Goal: Task Accomplishment & Management: Manage account settings

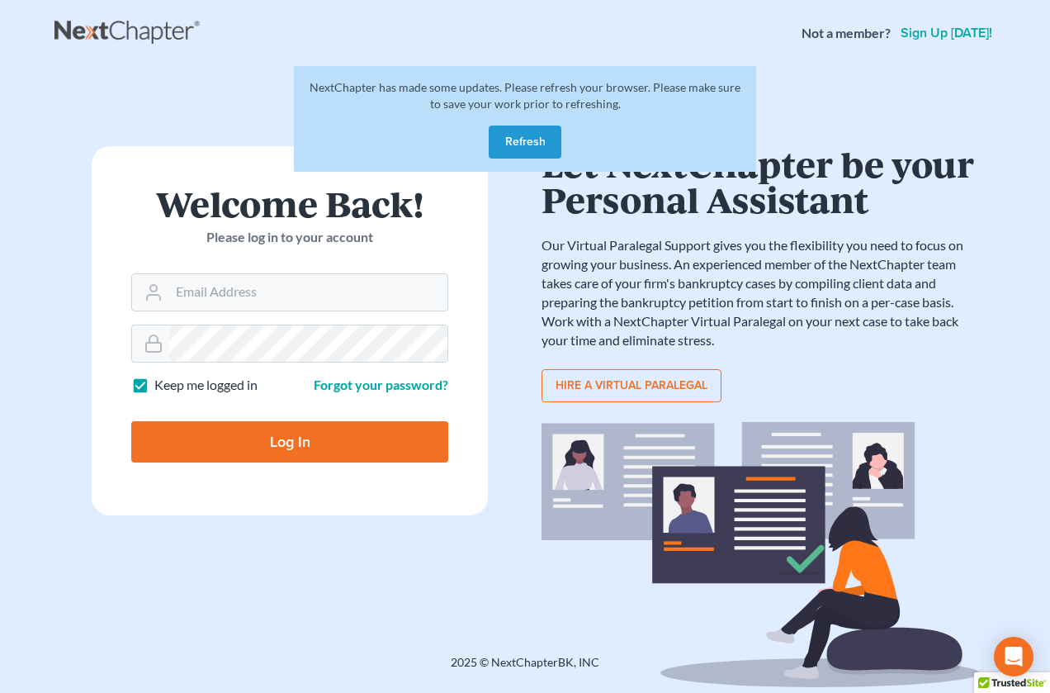
click at [512, 155] on button "Refresh" at bounding box center [525, 141] width 73 height 33
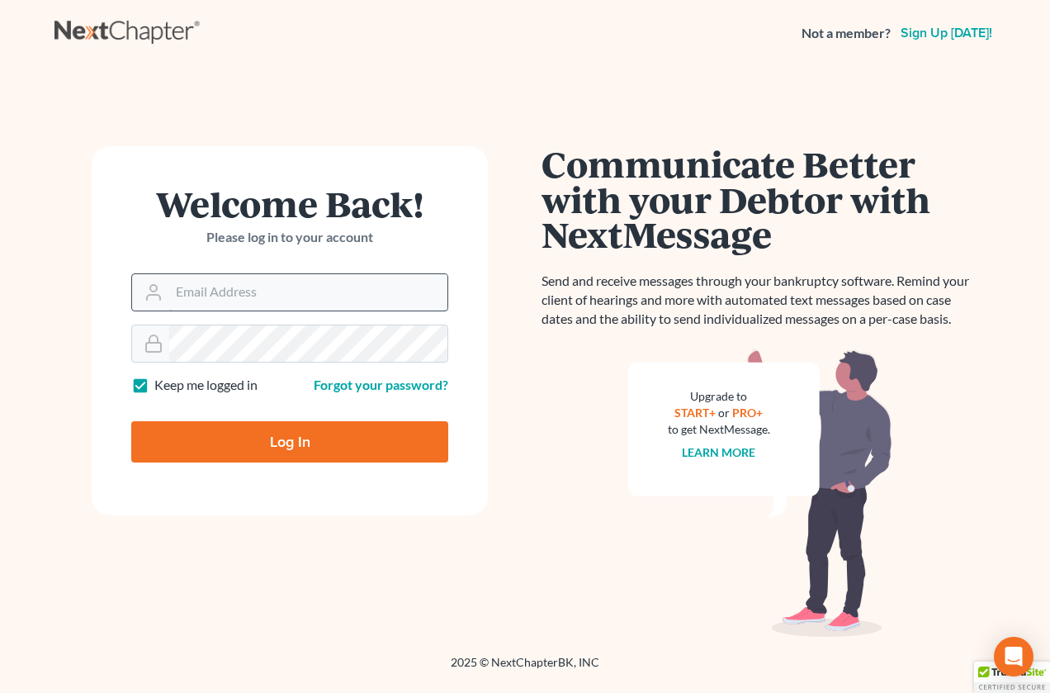
type input "[PERSON_NAME][EMAIL_ADDRESS][DOMAIN_NAME]"
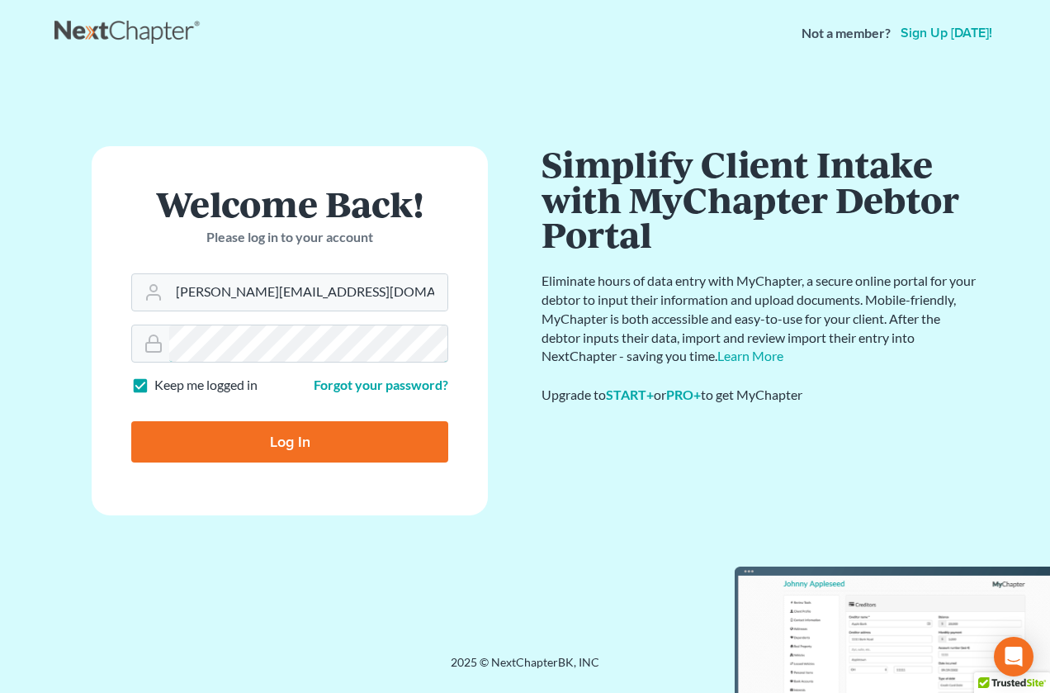
click at [131, 421] on input "Log In" at bounding box center [289, 441] width 317 height 41
type input "Thinking..."
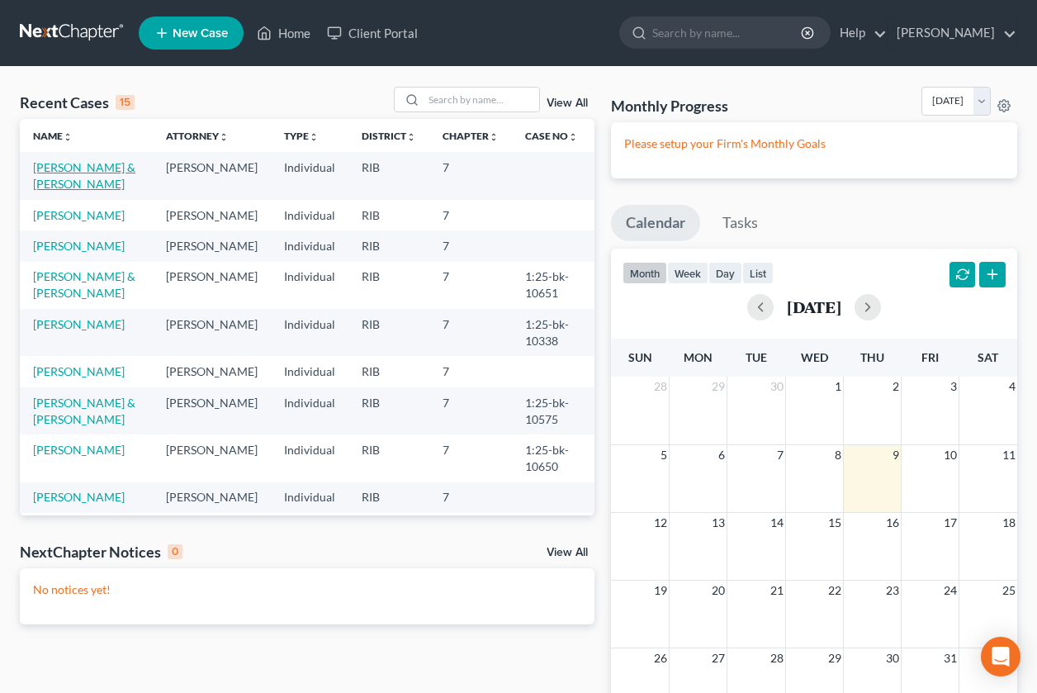
click at [66, 168] on link "Molina, Victor & Gladys" at bounding box center [84, 175] width 102 height 31
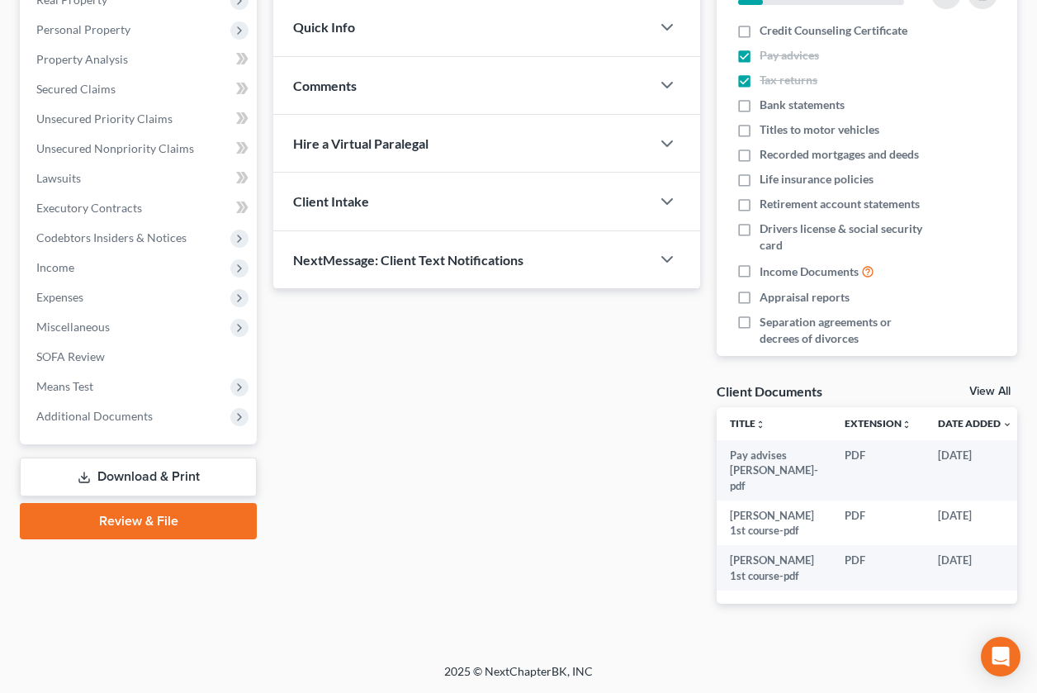
scroll to position [383, 0]
click at [121, 409] on span "Additional Documents" at bounding box center [94, 416] width 116 height 14
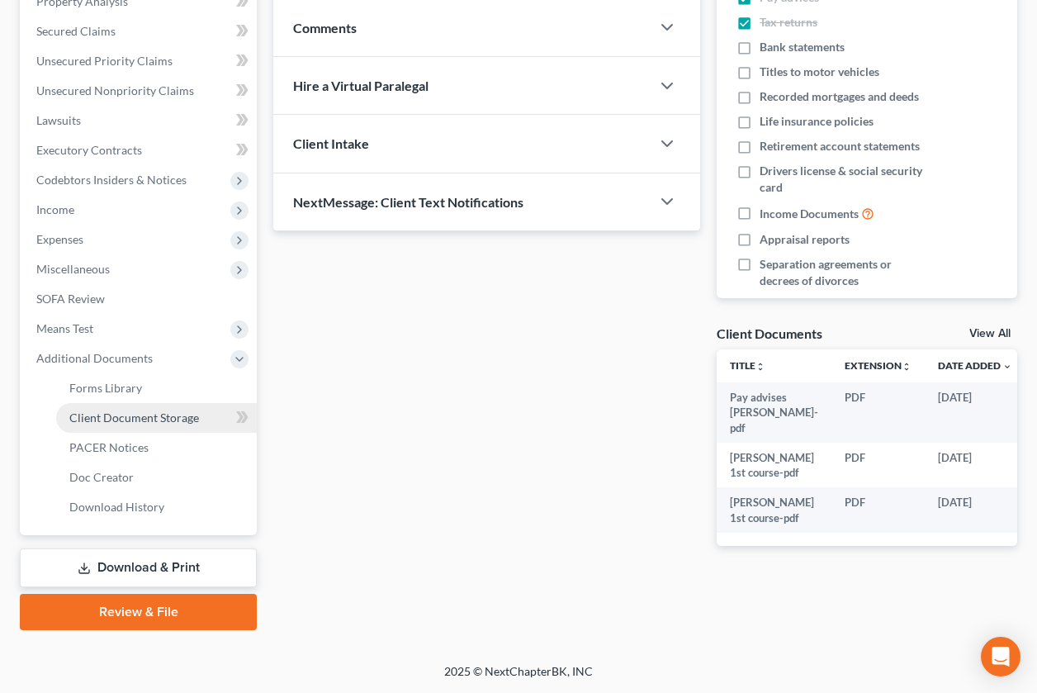
click at [136, 410] on span "Client Document Storage" at bounding box center [134, 417] width 130 height 14
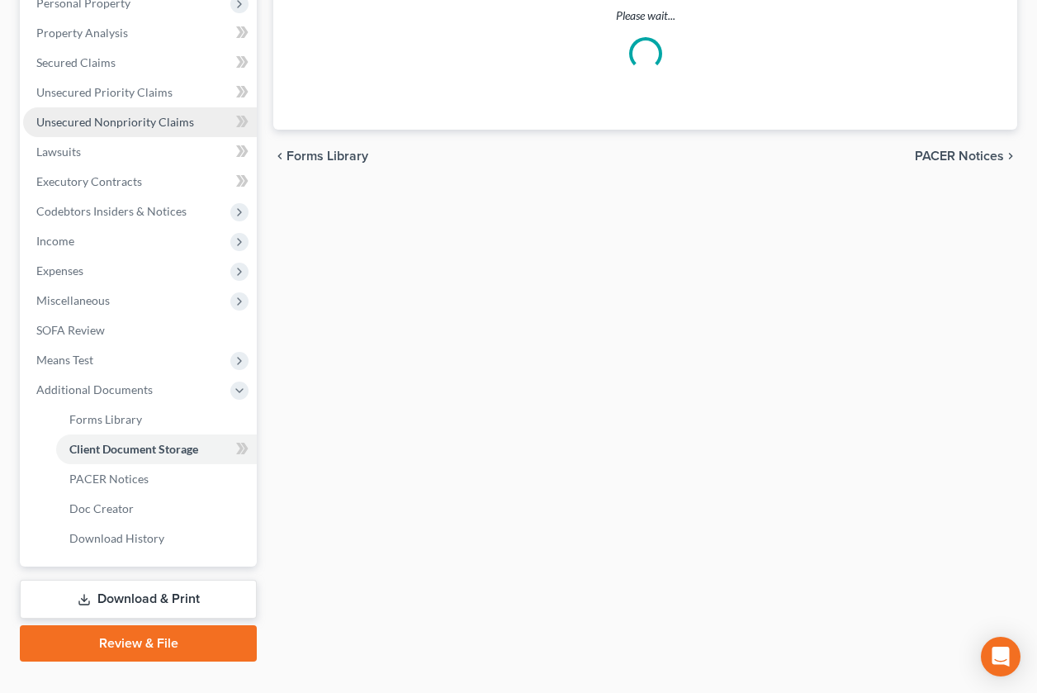
select select "0"
select select "5"
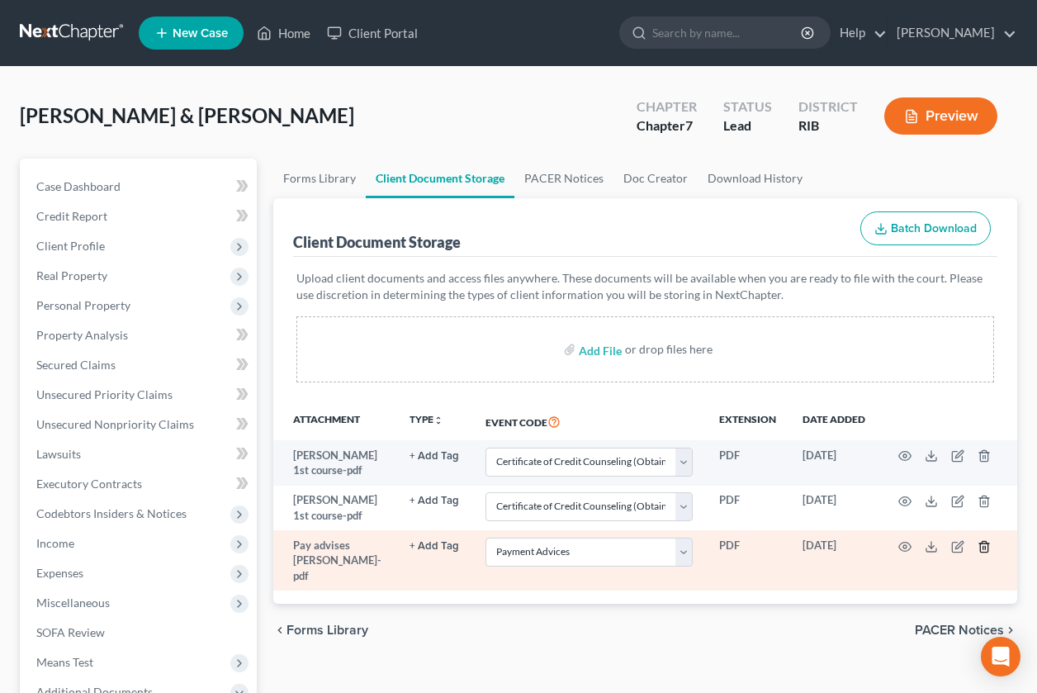
click at [982, 545] on icon "button" at bounding box center [984, 546] width 13 height 13
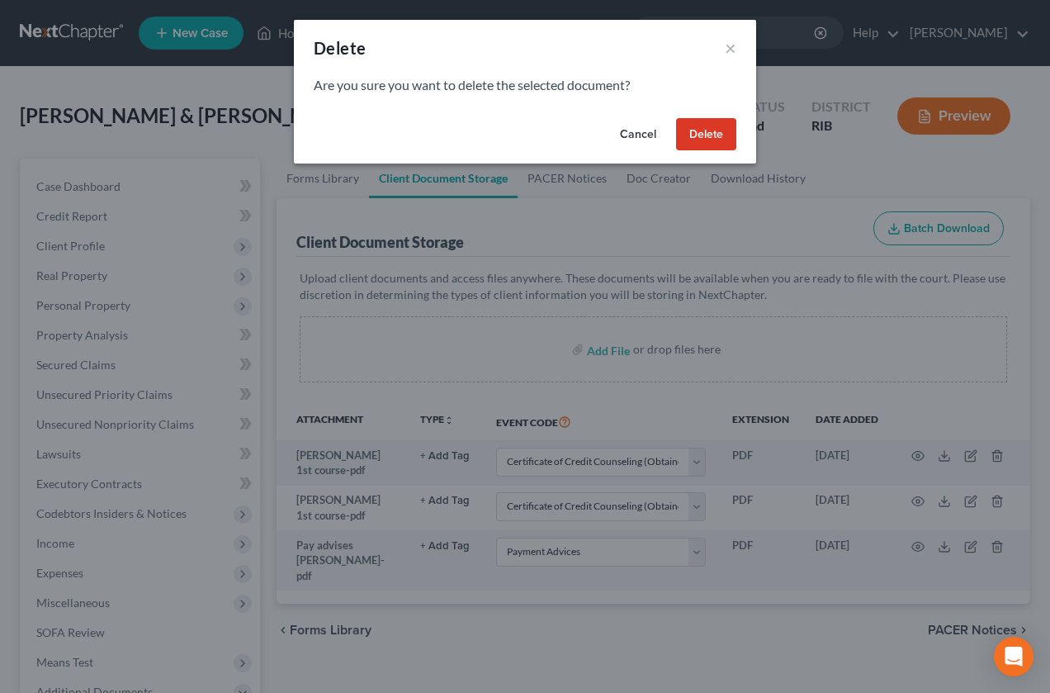
click at [696, 135] on button "Delete" at bounding box center [706, 134] width 60 height 33
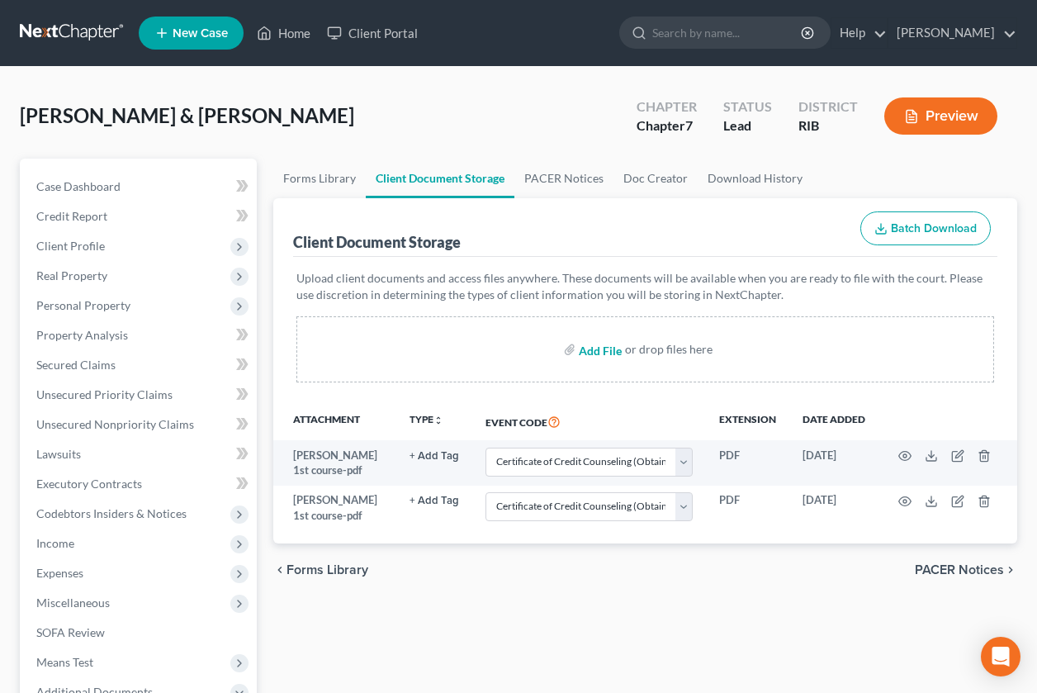
click at [586, 347] on input "file" at bounding box center [599, 349] width 40 height 30
click at [602, 353] on input "file" at bounding box center [599, 349] width 40 height 30
type input "C:\fakepath\Pay advises Victor to 10-8-25.pdf"
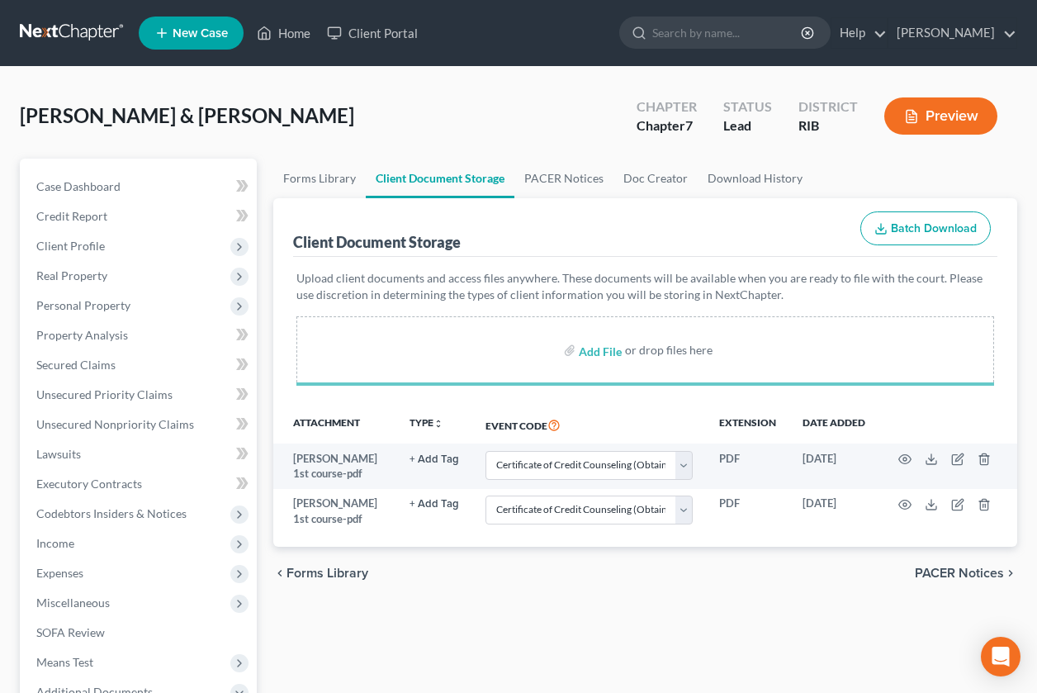
select select "0"
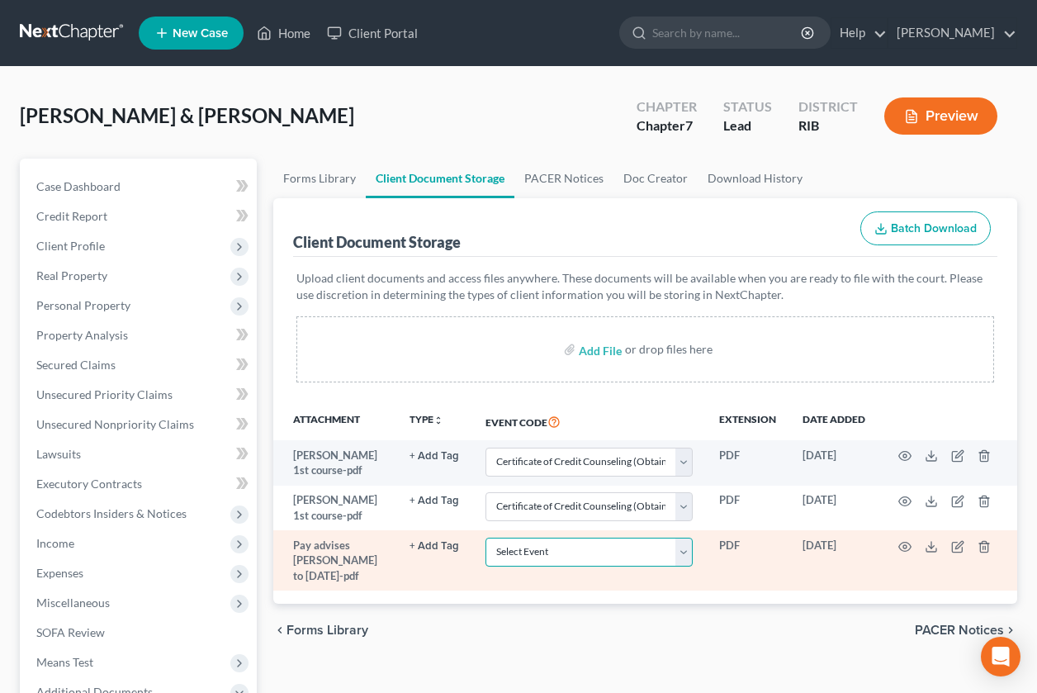
click at [684, 551] on select "Select Event Certificate of Credit Counseling (Obtained prior to filing) Chapte…" at bounding box center [588, 551] width 207 height 29
select select "5"
click at [485, 537] on select "Select Event Certificate of Credit Counseling (Obtained prior to filing) Chapte…" at bounding box center [588, 551] width 207 height 29
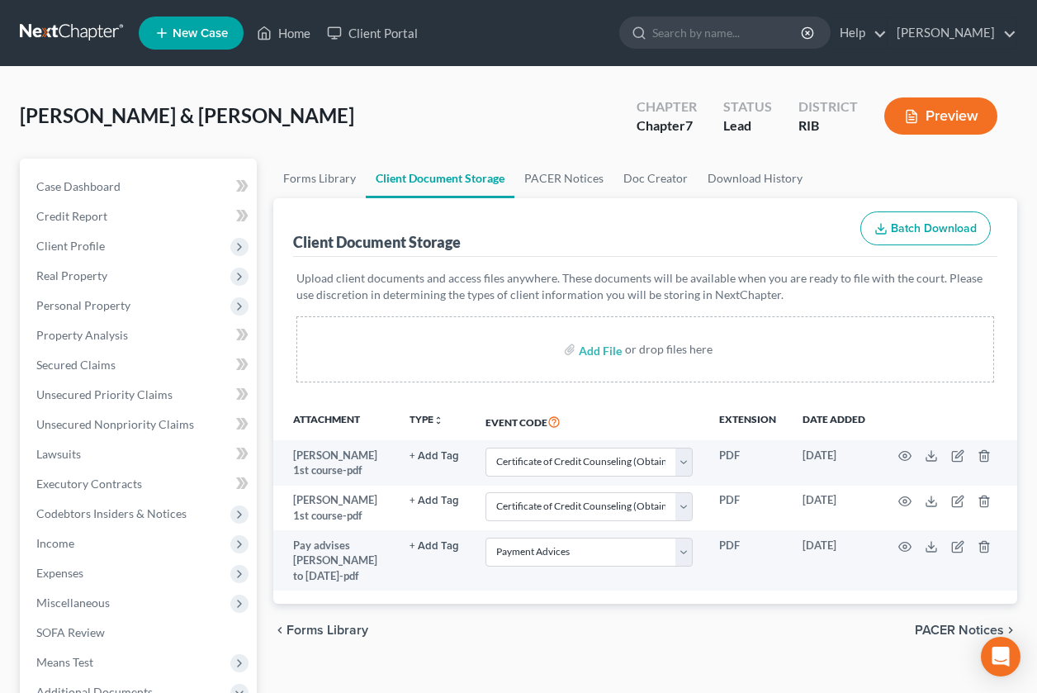
click at [951, 623] on span "PACER Notices" at bounding box center [959, 629] width 89 height 13
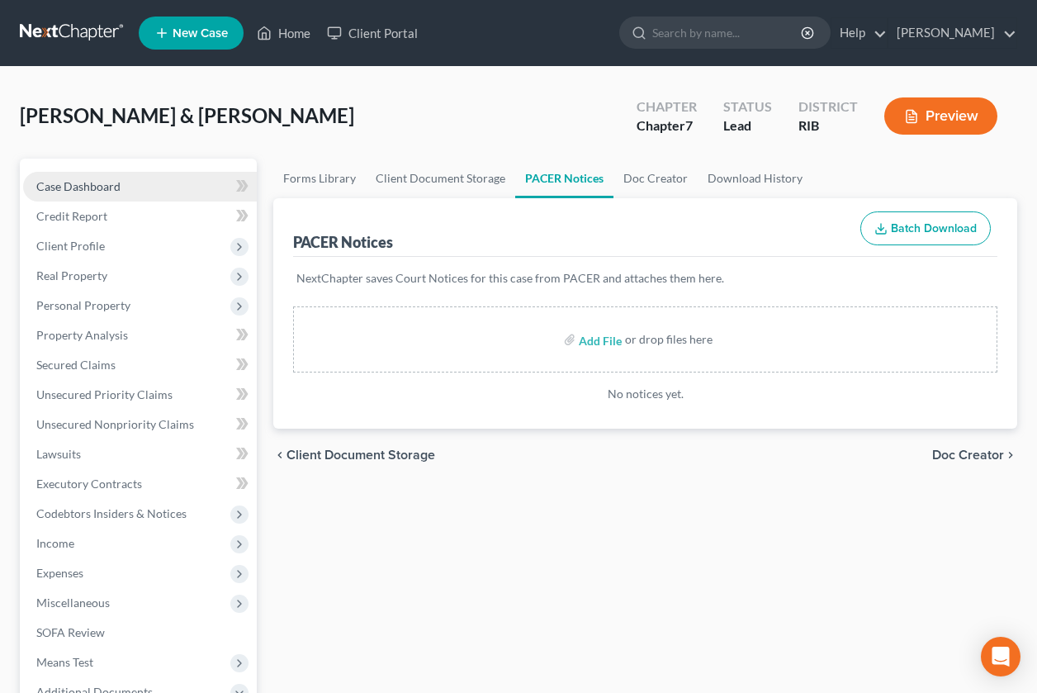
click at [159, 182] on link "Case Dashboard" at bounding box center [140, 187] width 234 height 30
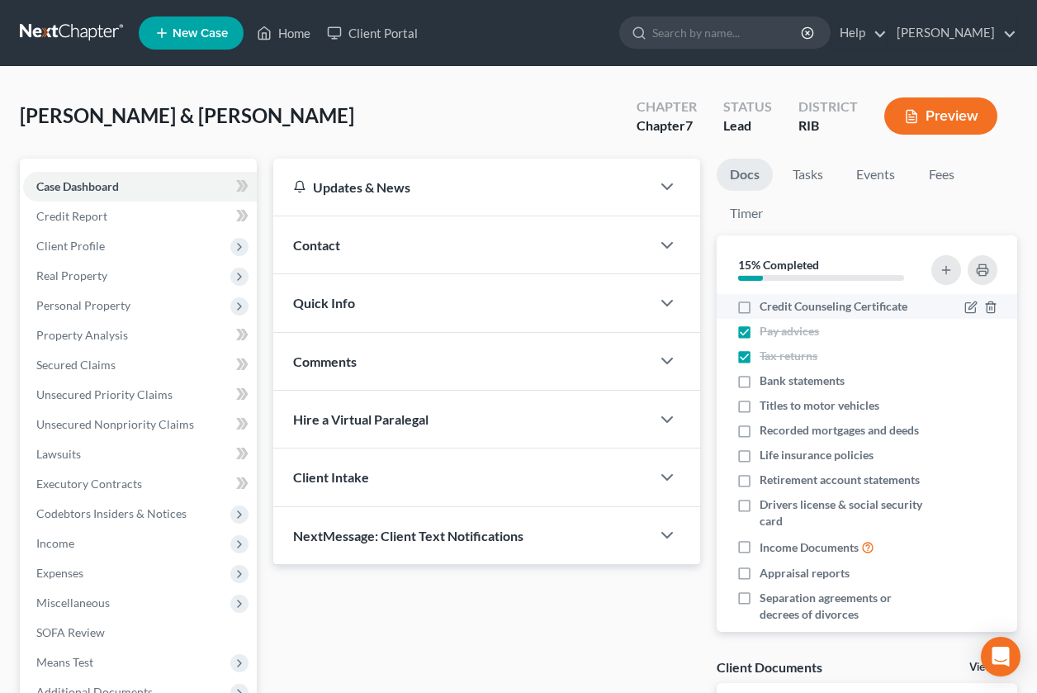
click at [760, 312] on label "Credit Counseling Certificate" at bounding box center [834, 306] width 148 height 17
click at [766, 309] on input "Credit Counseling Certificate" at bounding box center [771, 303] width 11 height 11
checkbox input "true"
click at [760, 376] on label "Bank statements" at bounding box center [802, 380] width 85 height 17
click at [766, 376] on input "Bank statements" at bounding box center [771, 377] width 11 height 11
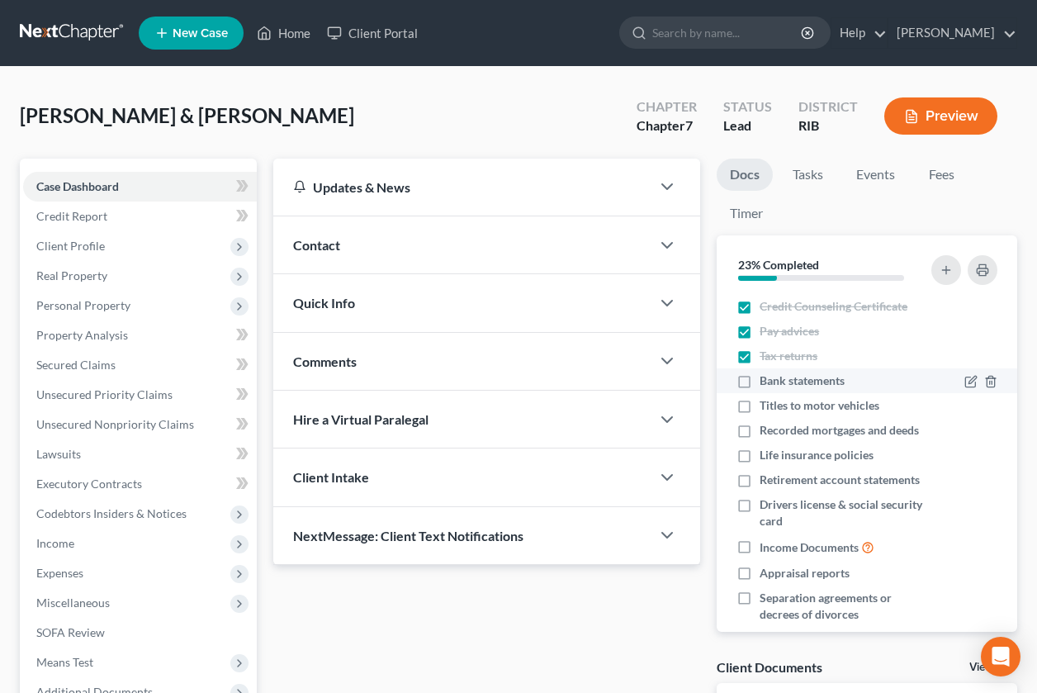
checkbox input "true"
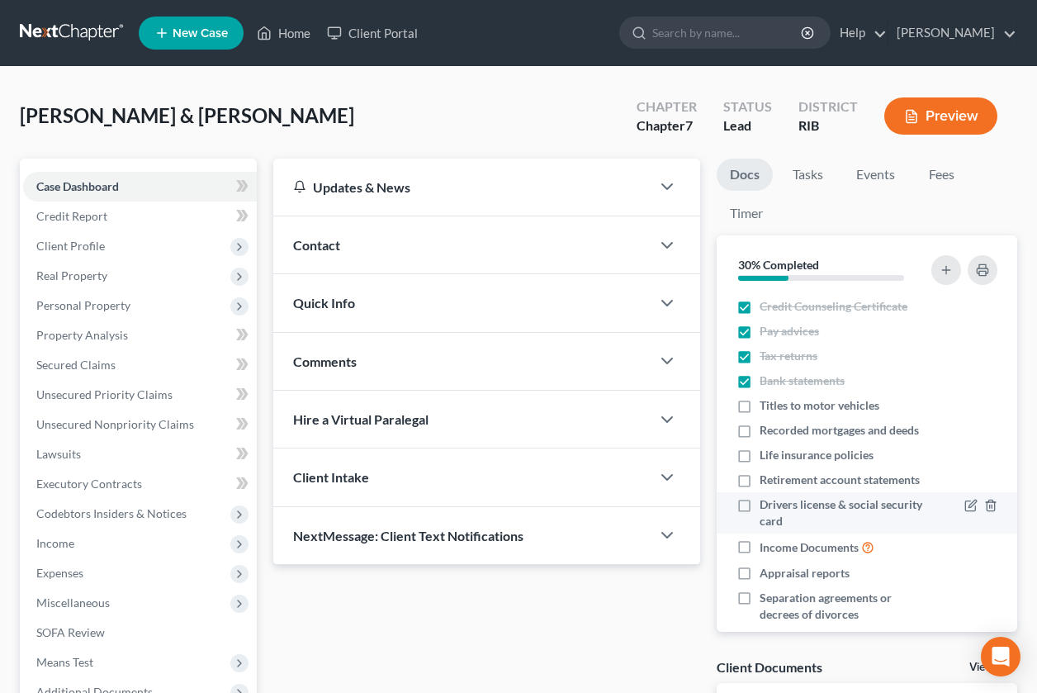
click at [760, 529] on label "Drivers license & social security card" at bounding box center [844, 512] width 168 height 33
click at [766, 507] on input "Drivers license & social security card" at bounding box center [771, 501] width 11 height 11
checkbox input "true"
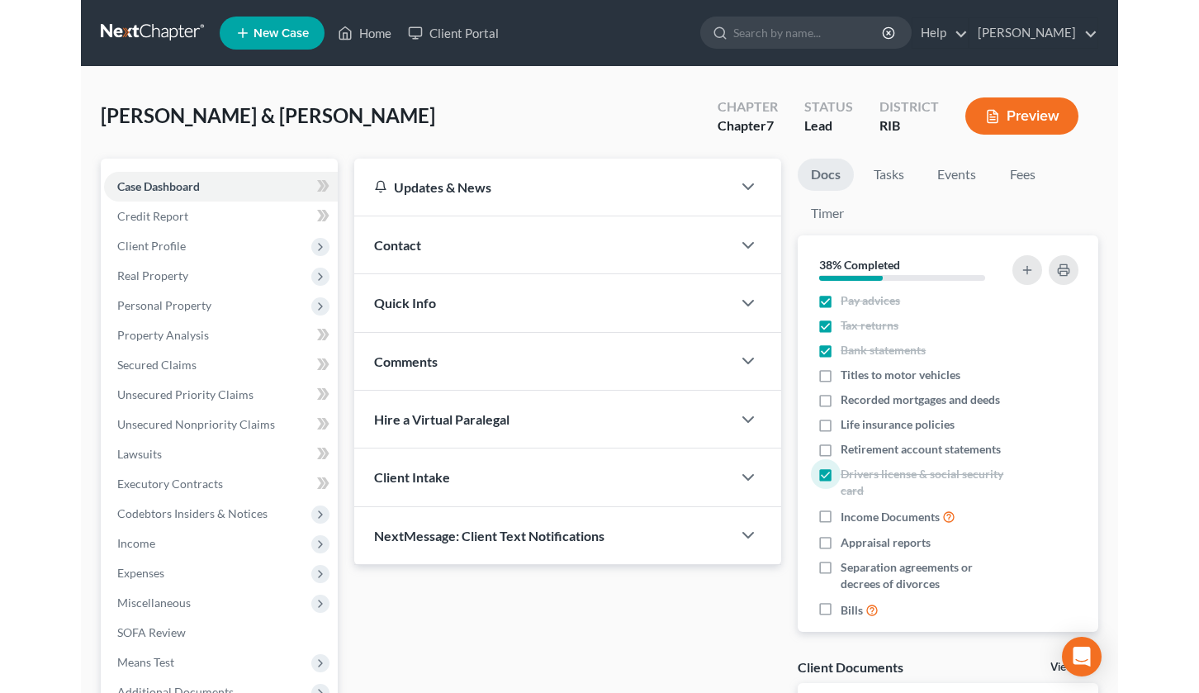
scroll to position [81, 0]
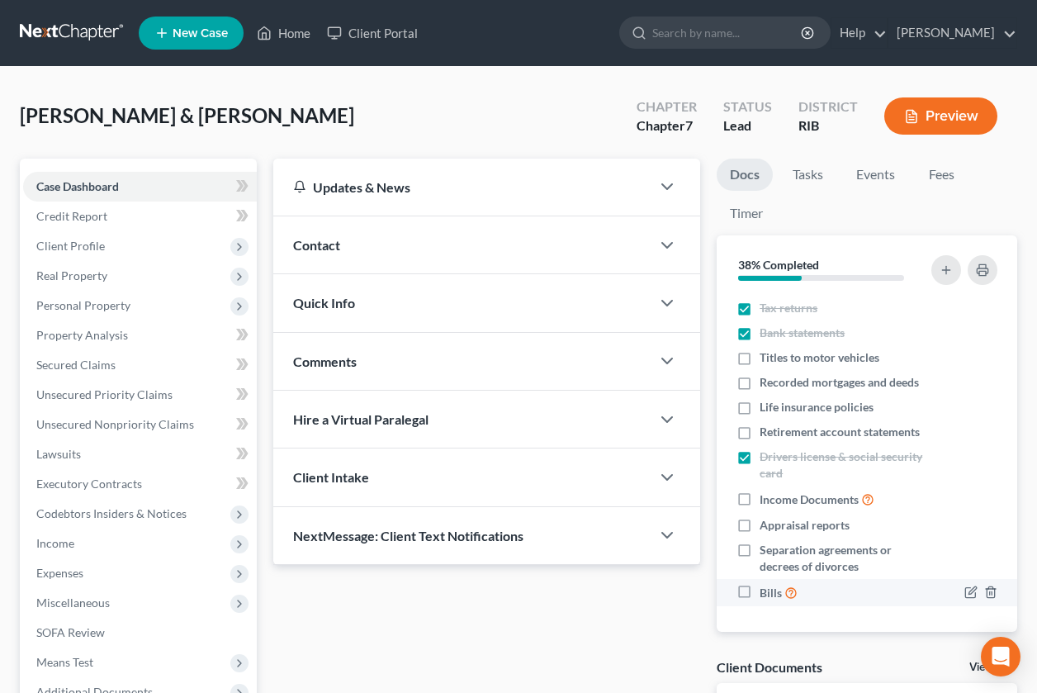
click at [760, 591] on label "Bills" at bounding box center [779, 592] width 38 height 19
click at [766, 591] on input "Bills" at bounding box center [771, 588] width 11 height 11
checkbox input "true"
click at [291, 32] on link "Home" at bounding box center [284, 33] width 70 height 30
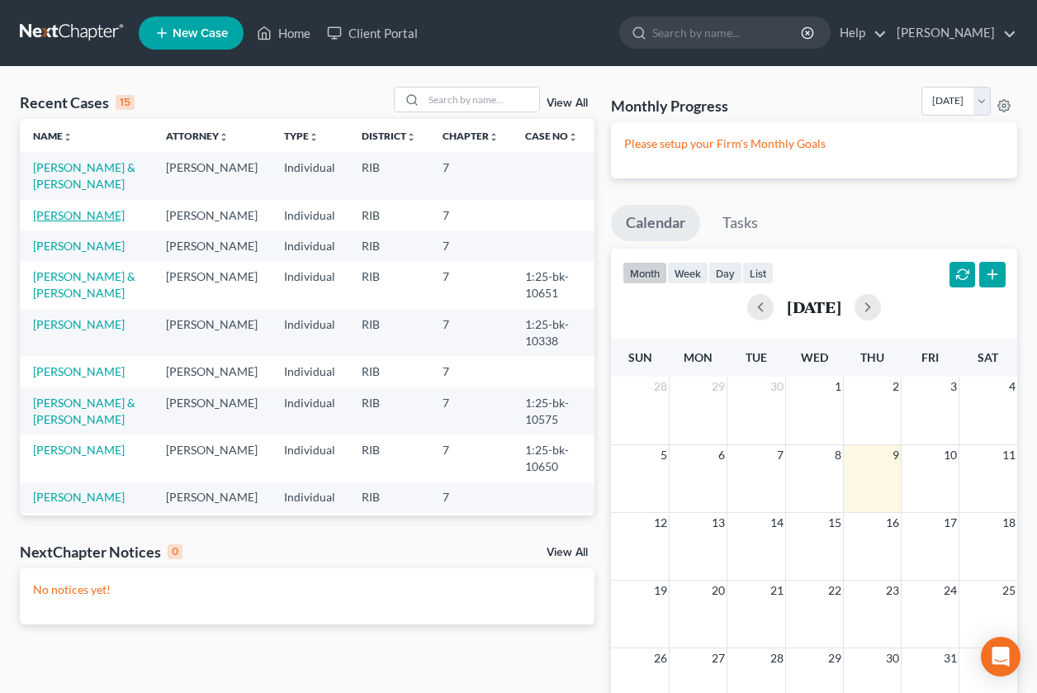
click at [81, 220] on link "Dasilva, Doria" at bounding box center [79, 215] width 92 height 14
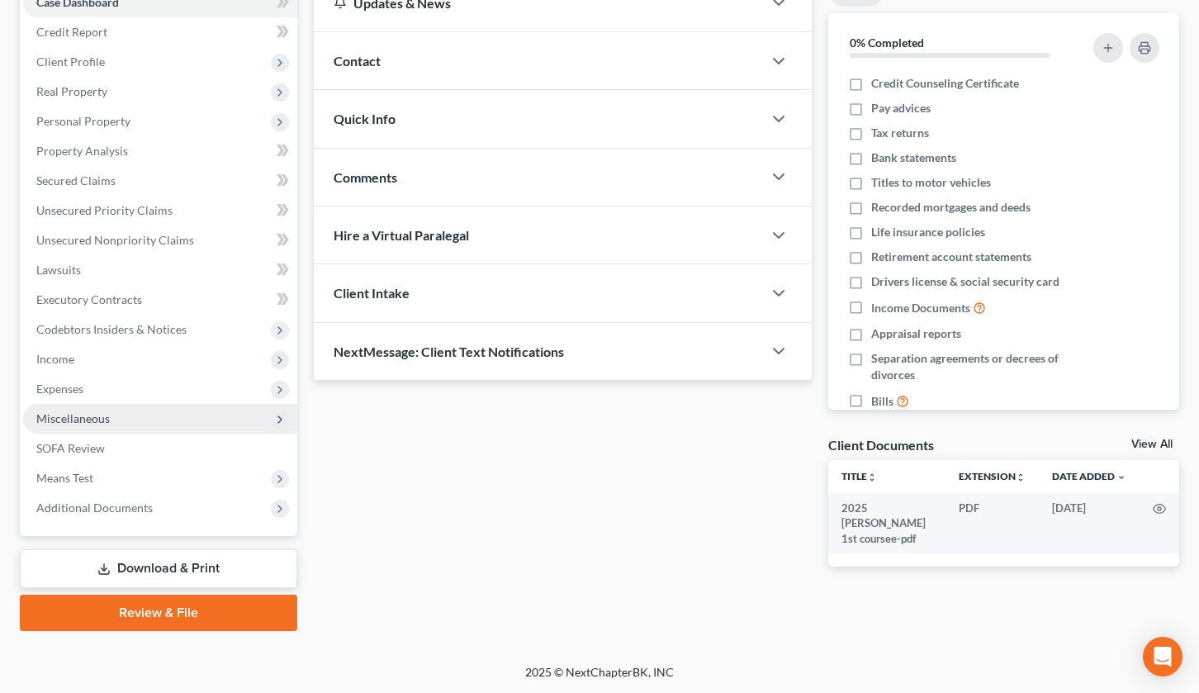
scroll to position [185, 0]
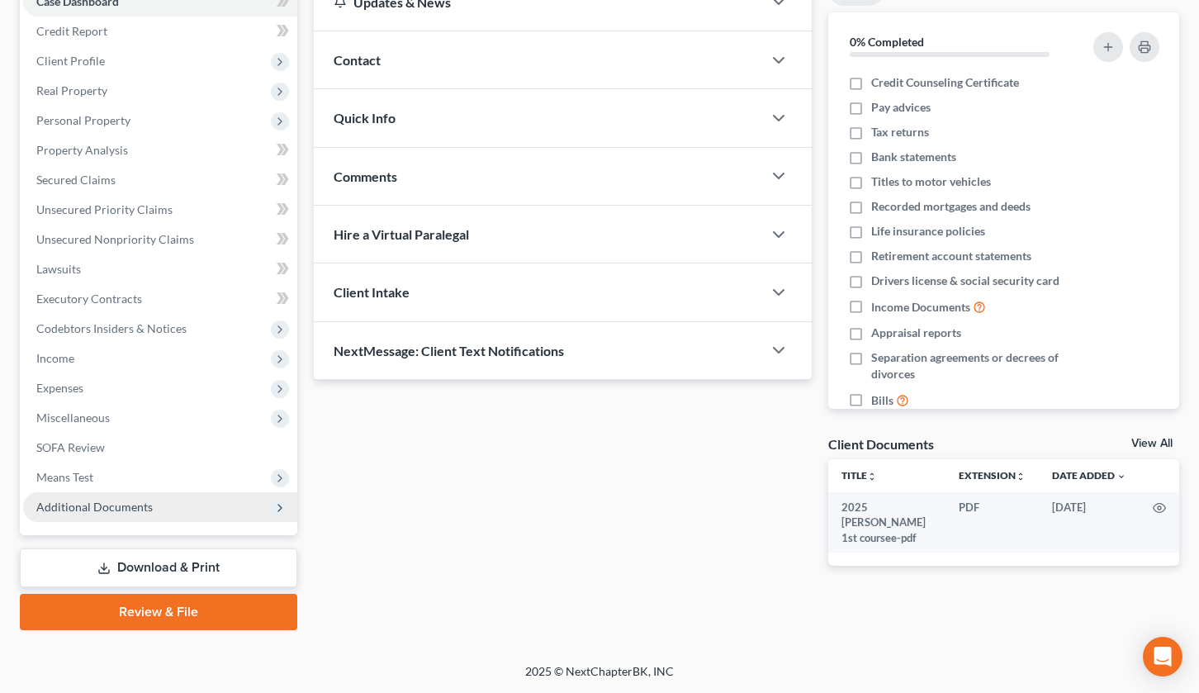
click at [215, 502] on span "Additional Documents" at bounding box center [160, 507] width 274 height 30
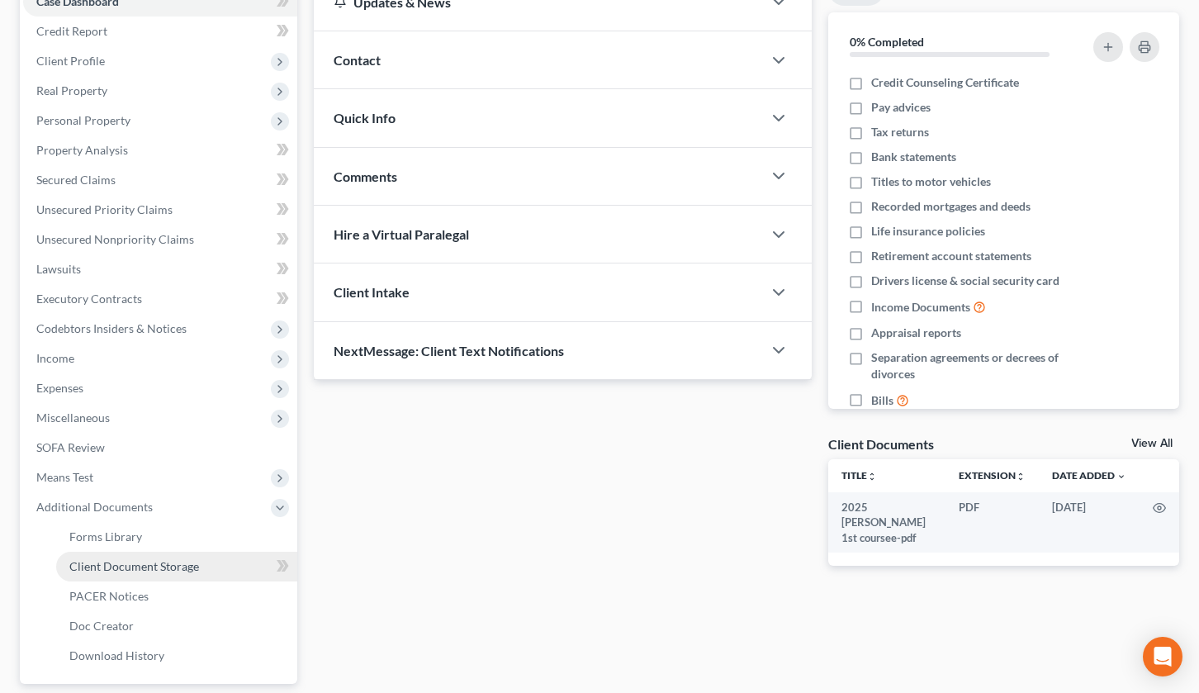
click at [235, 572] on link "Client Document Storage" at bounding box center [176, 566] width 241 height 30
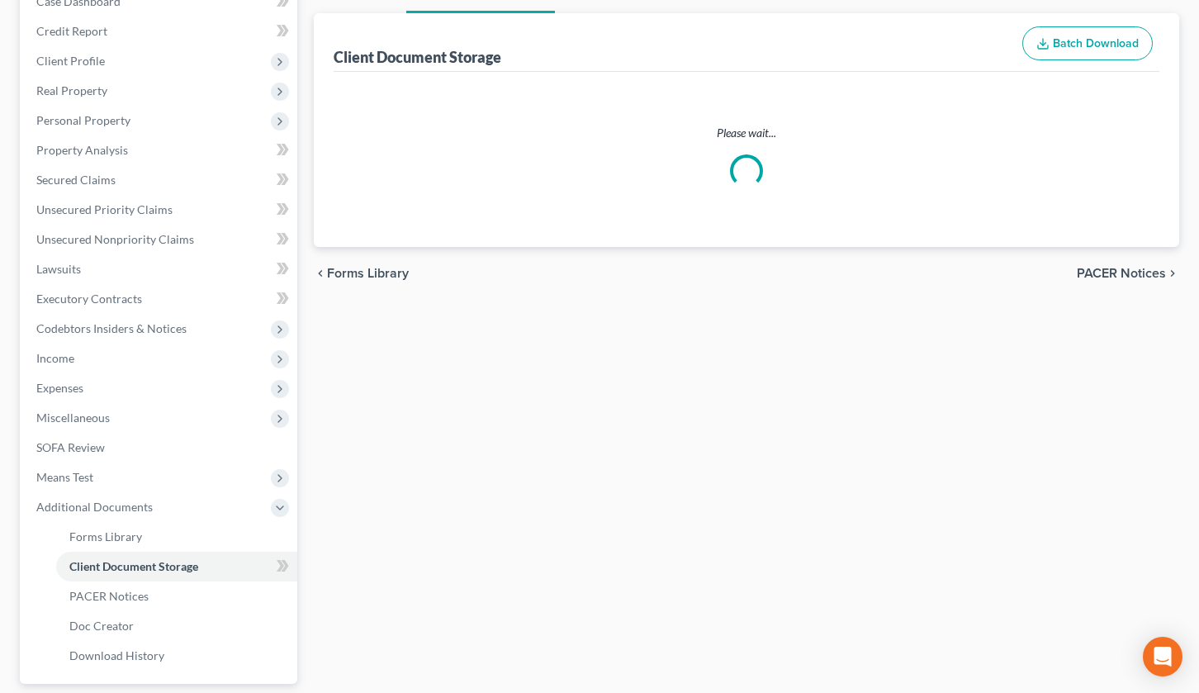
select select "0"
